Goal: Task Accomplishment & Management: Manage account settings

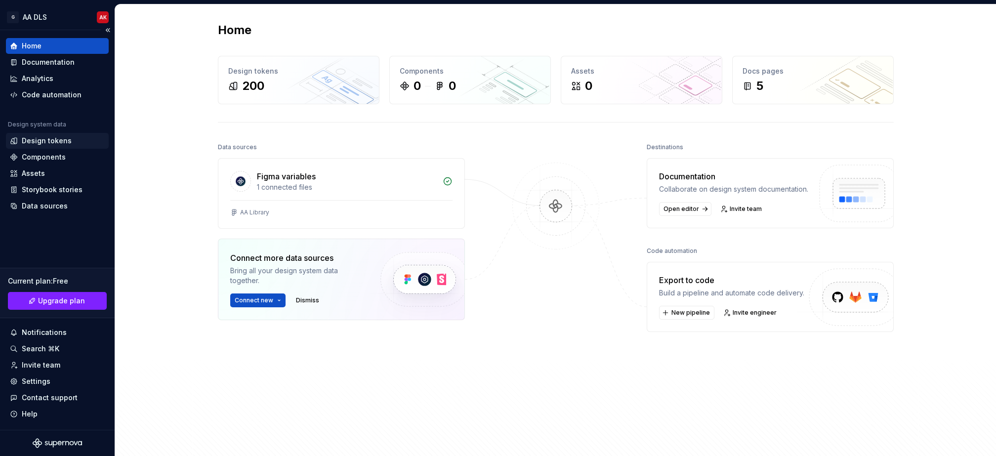
click at [66, 142] on div "Design tokens" at bounding box center [47, 141] width 50 height 10
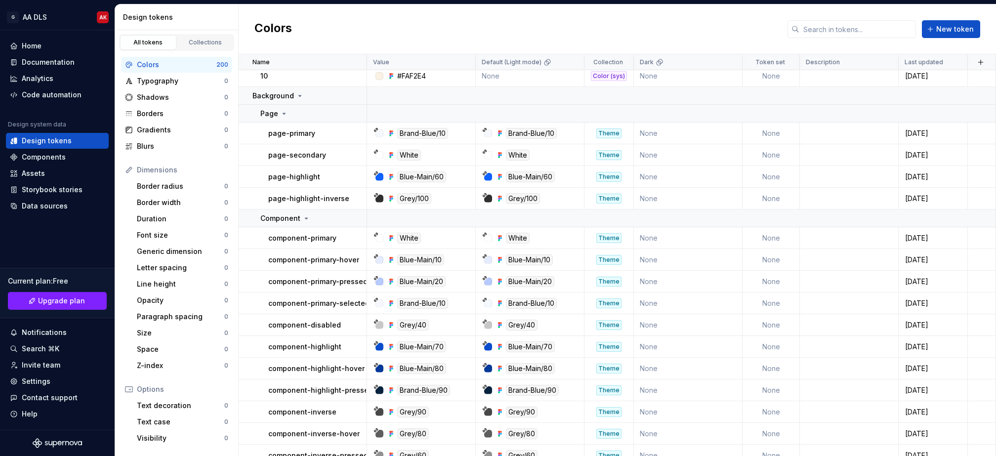
scroll to position [1947, 0]
click at [290, 127] on td "page-primary" at bounding box center [303, 134] width 128 height 22
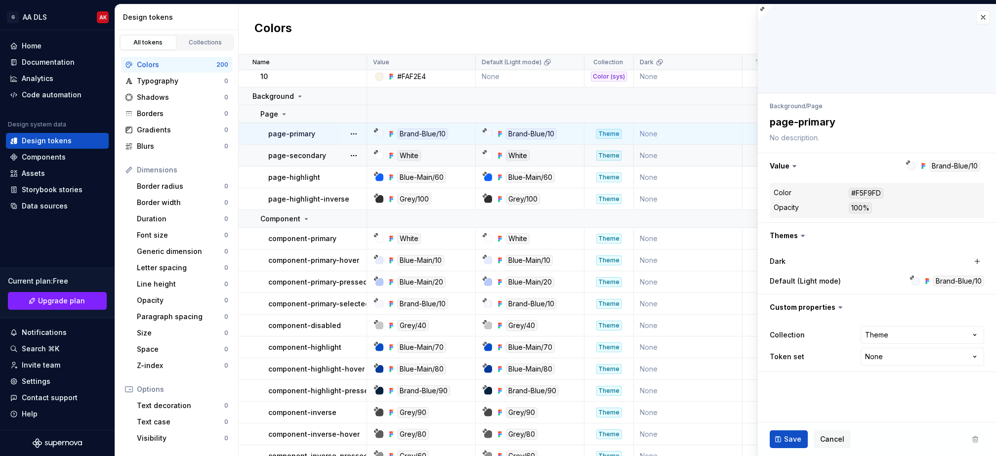
click at [299, 158] on p "page-secondary" at bounding box center [297, 156] width 58 height 10
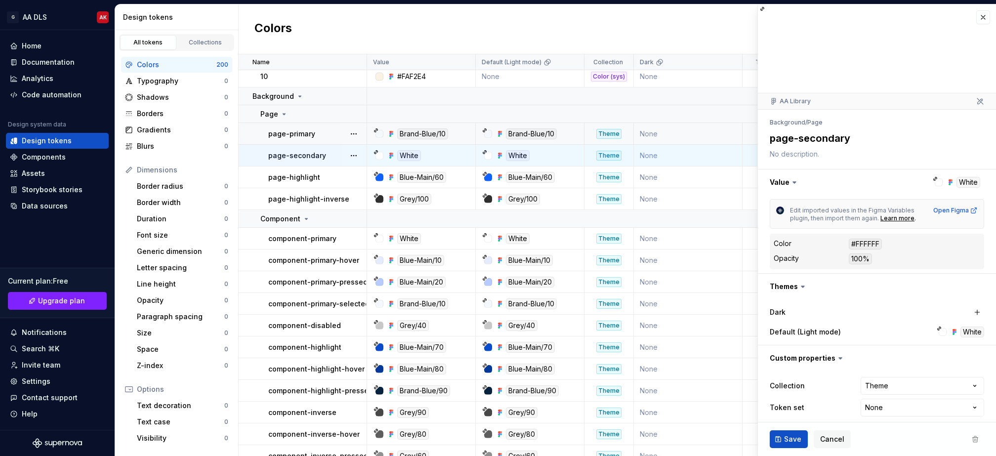
click at [298, 133] on p "page-primary" at bounding box center [291, 134] width 47 height 10
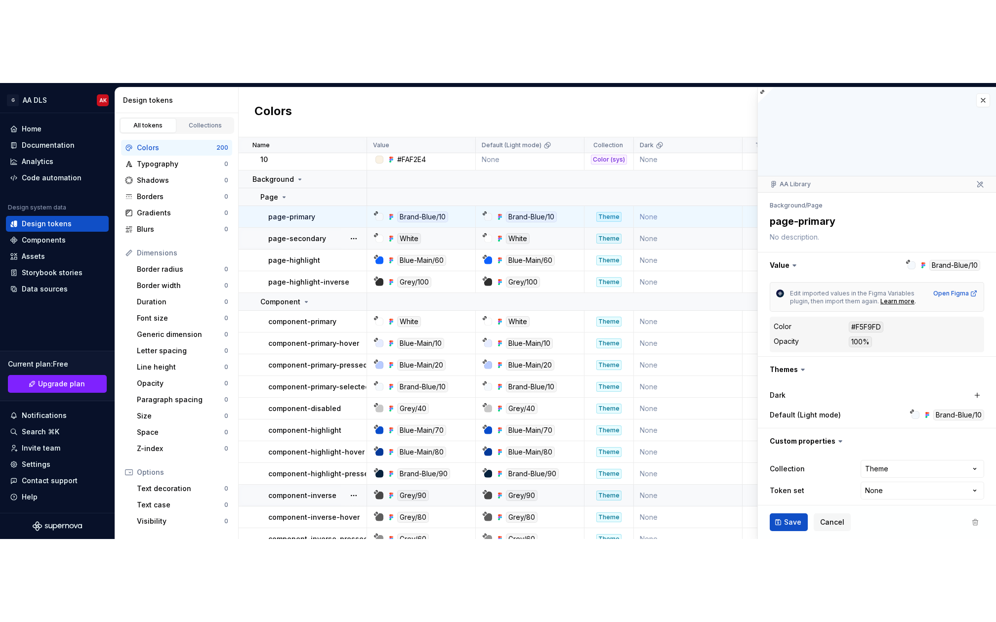
scroll to position [1947, 0]
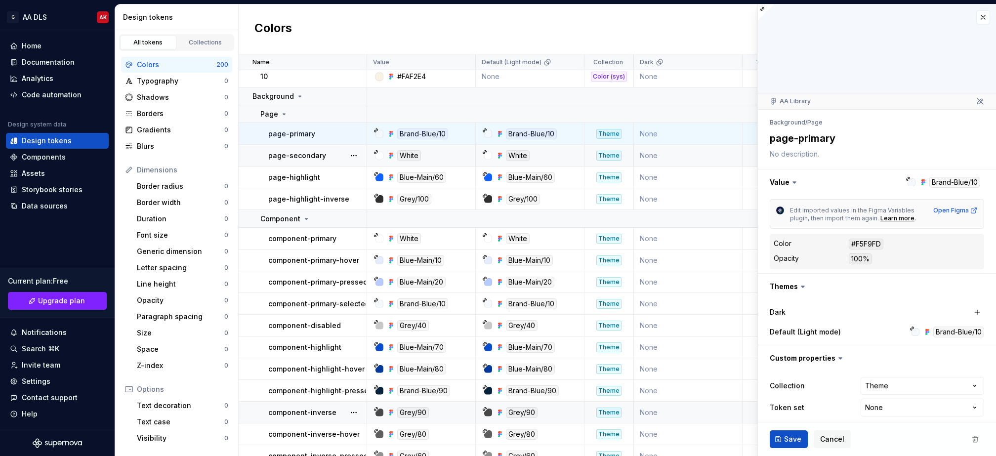
type textarea "*"
